Goal: Information Seeking & Learning: Check status

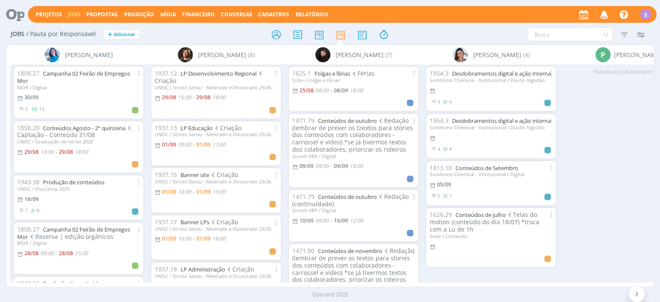
click at [648, 37] on icon "button" at bounding box center [640, 34] width 15 height 15
click at [641, 34] on icon "button" at bounding box center [640, 34] width 15 height 15
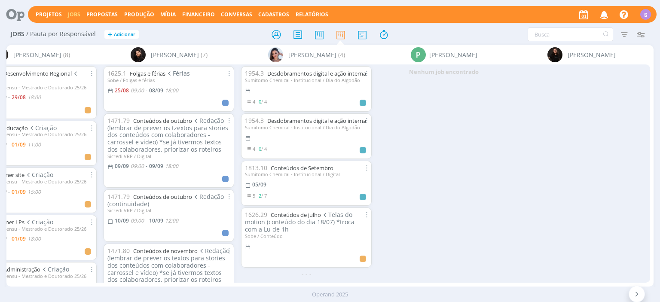
click at [640, 37] on icon "button" at bounding box center [640, 34] width 15 height 15
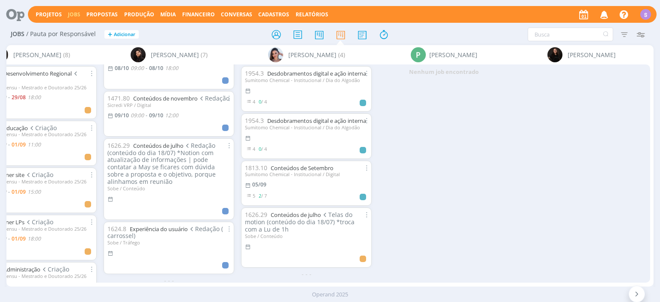
click at [641, 31] on icon "button" at bounding box center [640, 34] width 15 height 15
click at [625, 34] on icon "button" at bounding box center [624, 34] width 15 height 15
click at [565, 36] on input "text" at bounding box center [571, 35] width 86 height 14
click at [636, 32] on icon "button" at bounding box center [640, 34] width 15 height 15
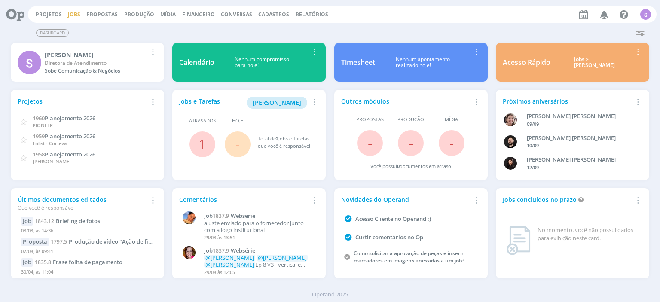
click at [68, 16] on link "Jobs" at bounding box center [74, 14] width 12 height 7
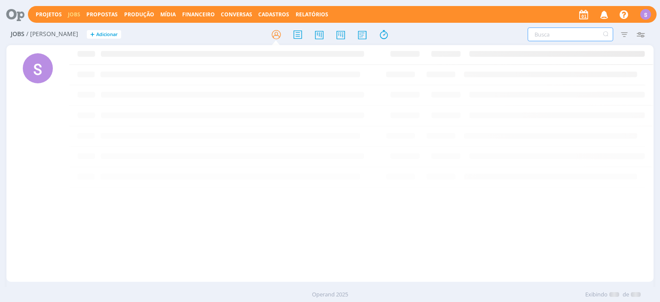
click at [583, 40] on input "text" at bounding box center [571, 35] width 86 height 14
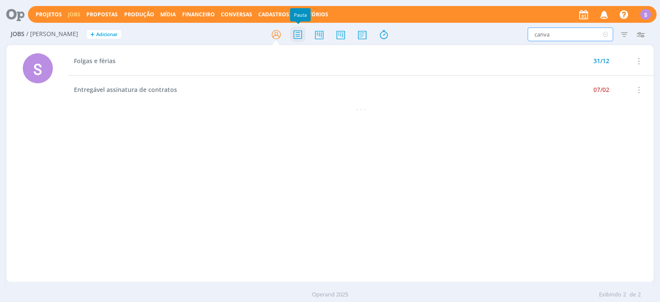
type input "canva"
click at [302, 40] on icon at bounding box center [297, 34] width 15 height 17
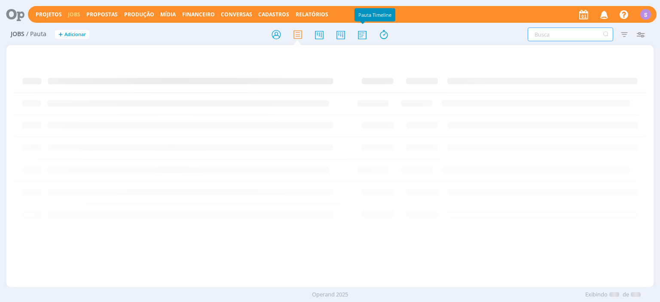
click at [572, 35] on input "text" at bounding box center [571, 35] width 86 height 14
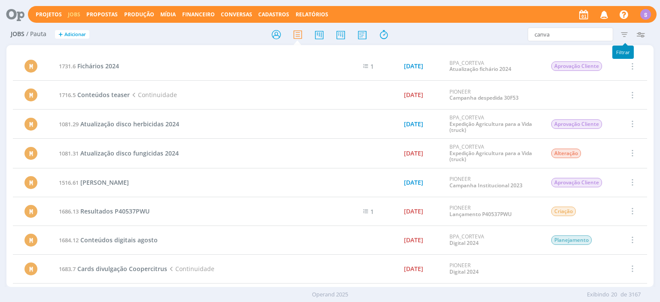
click at [623, 34] on icon "button" at bounding box center [624, 34] width 15 height 15
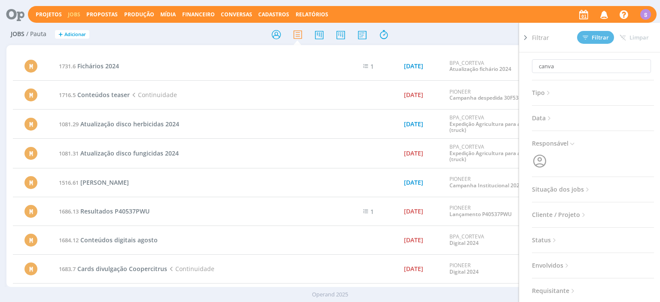
click at [505, 40] on div "canva Filtrar Filtrar Limpar canva Tipo Jobs e Tarefas Data Personalizado a Res…" at bounding box center [545, 35] width 207 height 14
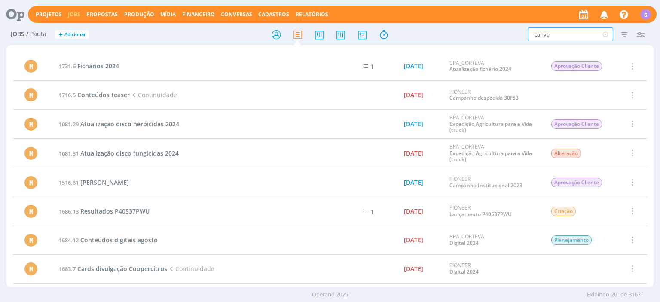
click at [577, 36] on input "canva" at bounding box center [571, 35] width 86 height 14
click at [627, 32] on icon "button" at bounding box center [624, 34] width 15 height 15
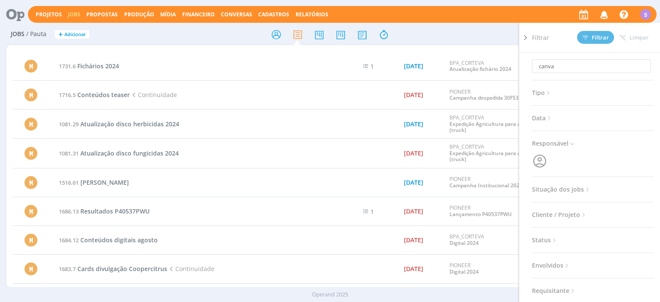
click at [561, 192] on span "Situação dos jobs" at bounding box center [561, 189] width 59 height 11
click at [592, 209] on span at bounding box center [588, 213] width 17 height 9
click at [467, 40] on div "canva Filtrar Filtrar Limpar canva Tipo Jobs e Tarefas Data Personalizado a Res…" at bounding box center [545, 35] width 207 height 14
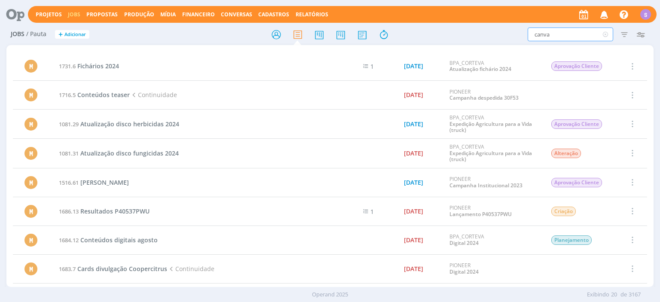
click at [586, 32] on input "canva" at bounding box center [571, 35] width 86 height 14
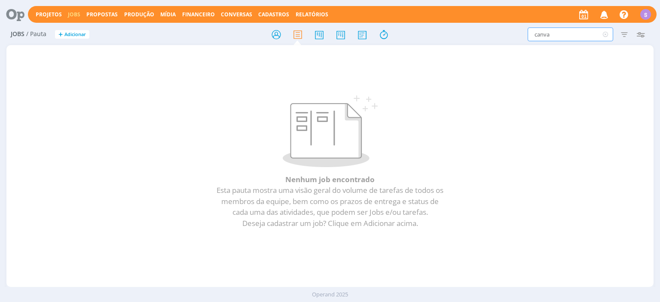
type input "canva"
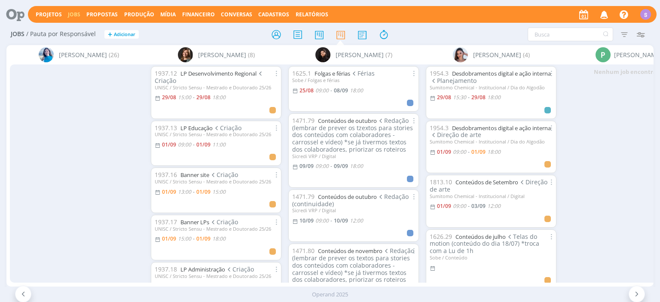
scroll to position [0, 185]
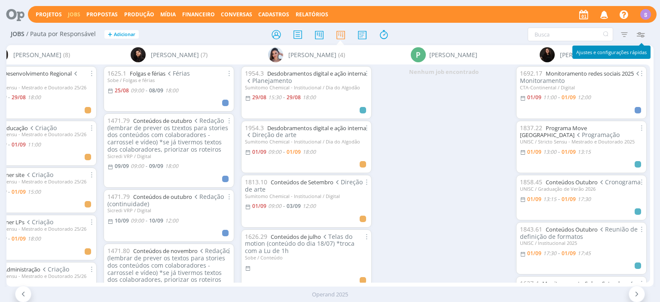
click at [640, 36] on icon "button" at bounding box center [640, 34] width 15 height 15
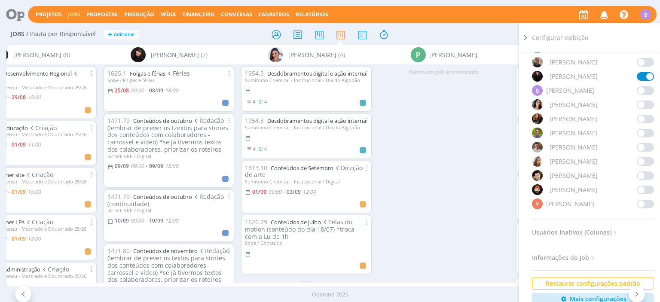
scroll to position [792, 0]
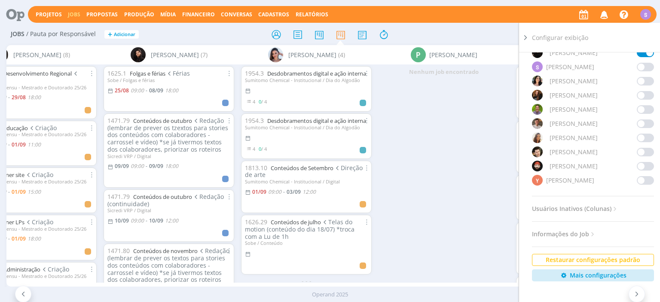
click at [643, 153] on span at bounding box center [645, 152] width 17 height 9
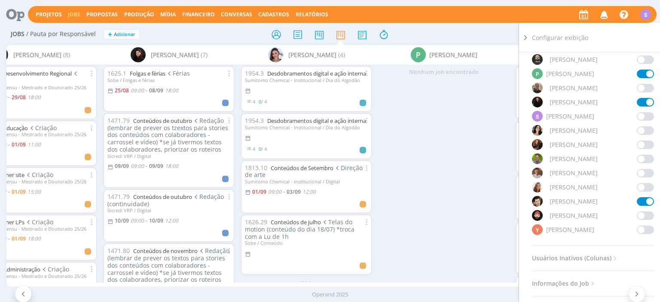
click at [644, 104] on span at bounding box center [645, 102] width 17 height 9
click at [645, 74] on span at bounding box center [645, 74] width 17 height 9
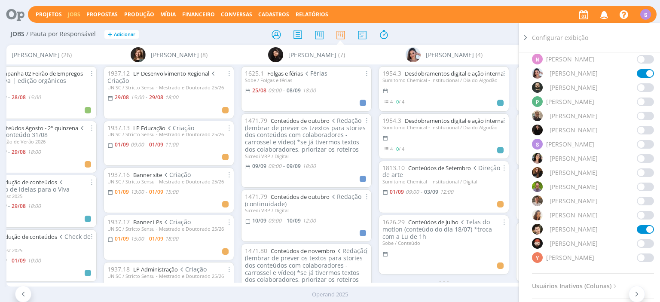
scroll to position [693, 0]
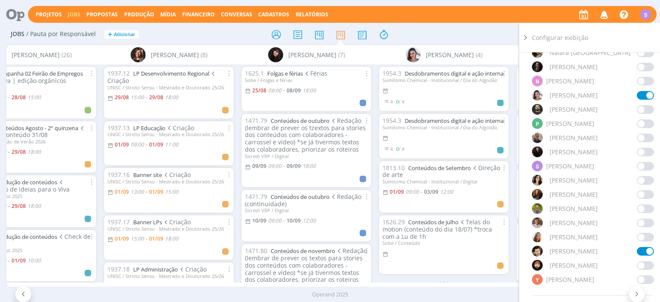
click at [645, 94] on span at bounding box center [645, 95] width 17 height 9
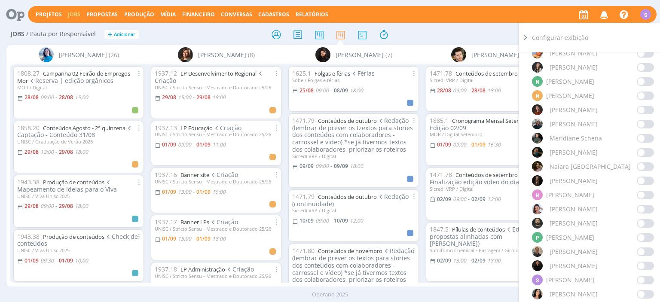
scroll to position [545, 0]
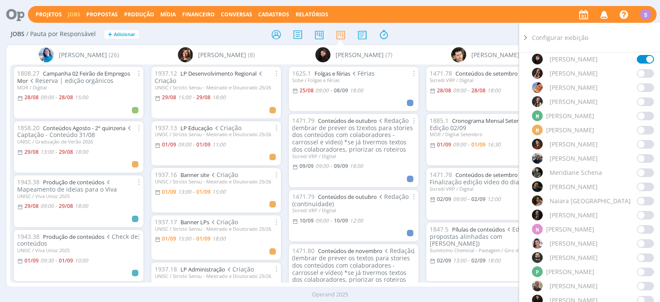
click at [650, 61] on span at bounding box center [645, 59] width 17 height 9
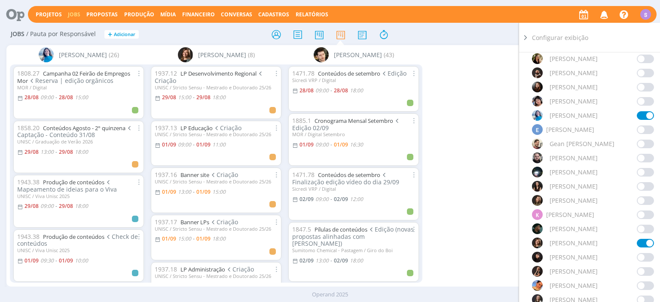
scroll to position [248, 0]
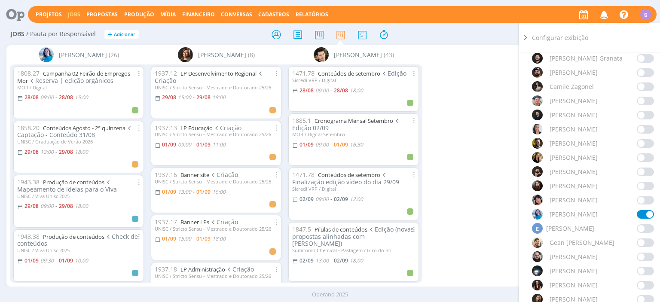
click at [653, 212] on span at bounding box center [645, 214] width 17 height 9
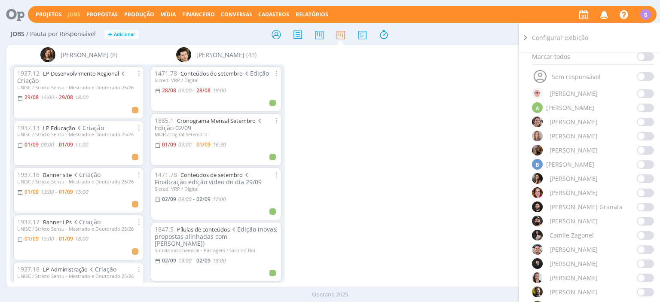
scroll to position [0, 0]
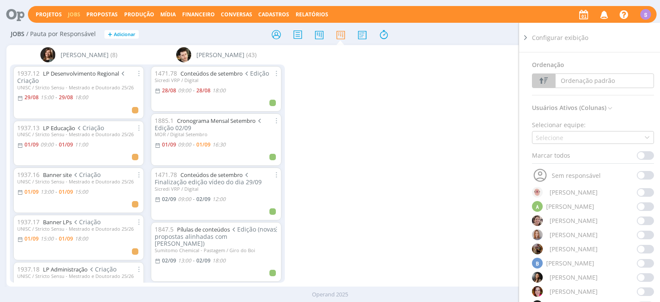
click at [198, 35] on h2 "Jobs / Pauta por Responsável + Adicionar" at bounding box center [114, 33] width 207 height 18
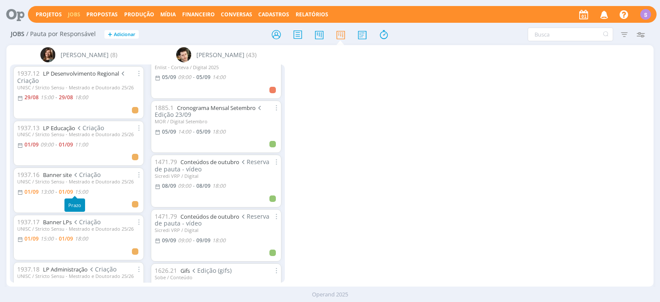
scroll to position [169, 0]
